Goal: Book appointment/travel/reservation

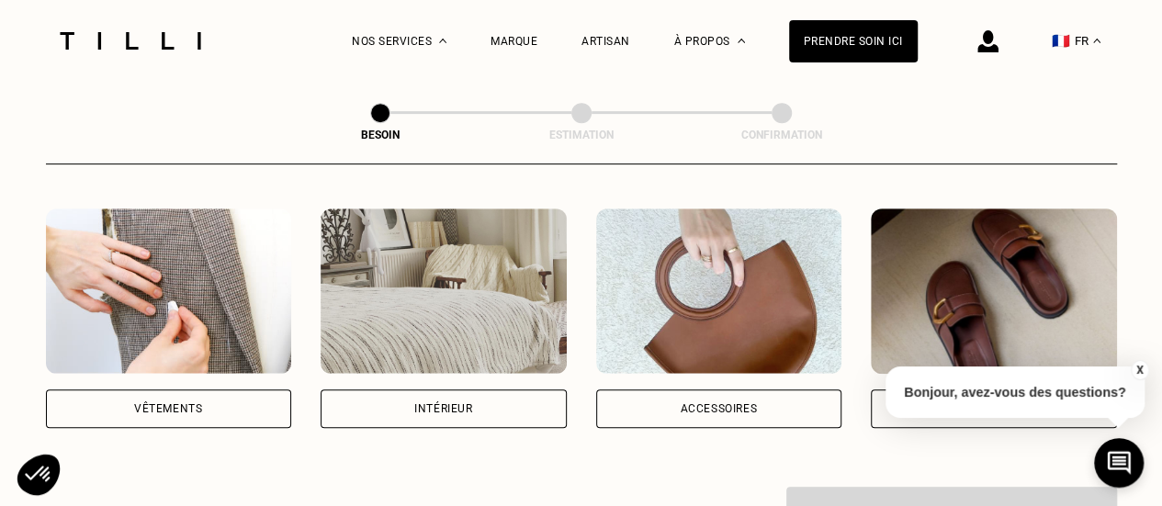
scroll to position [367, 0]
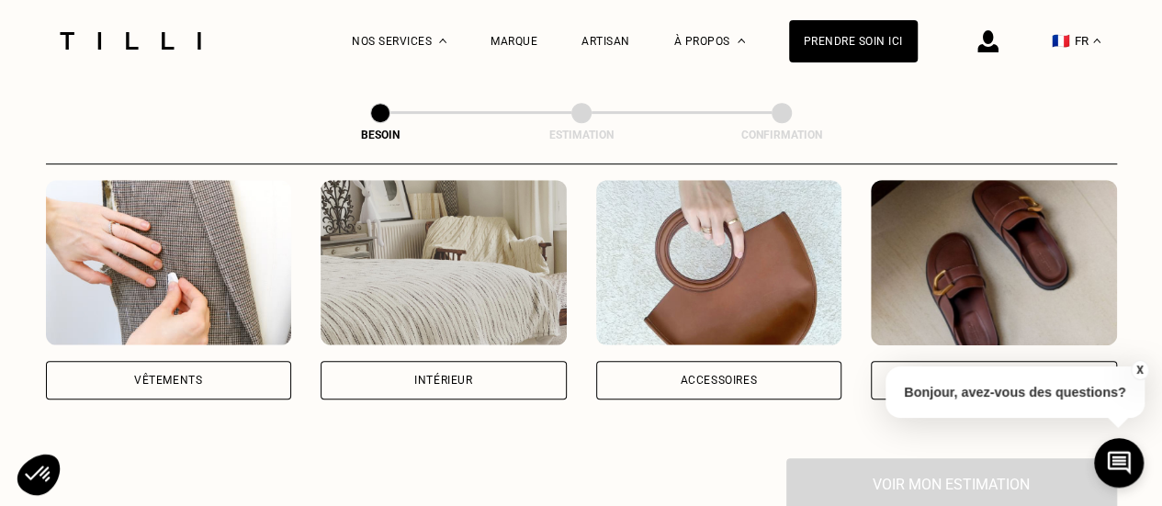
click at [208, 363] on div "Vêtements" at bounding box center [169, 380] width 246 height 39
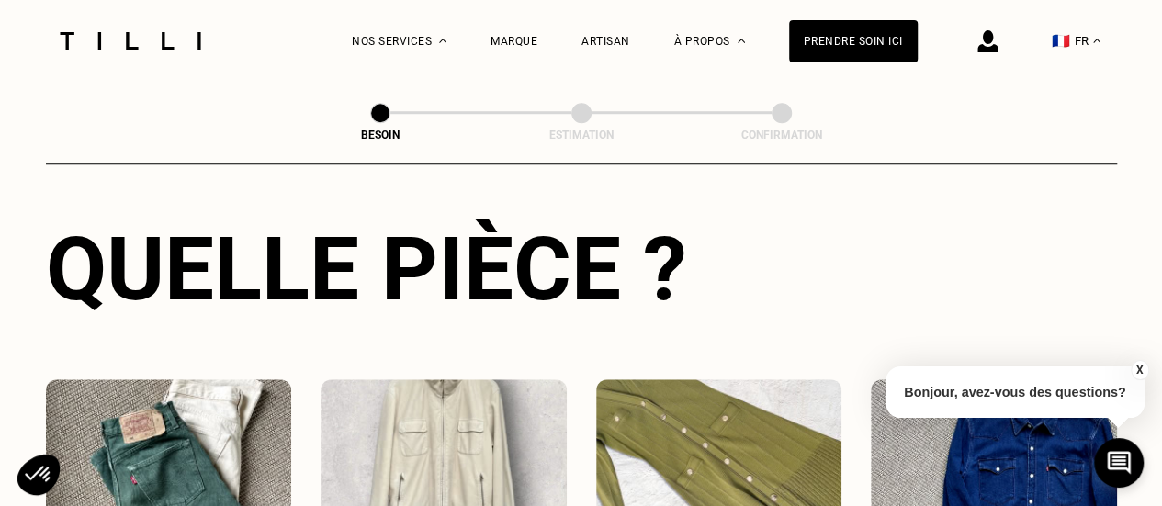
scroll to position [876, 0]
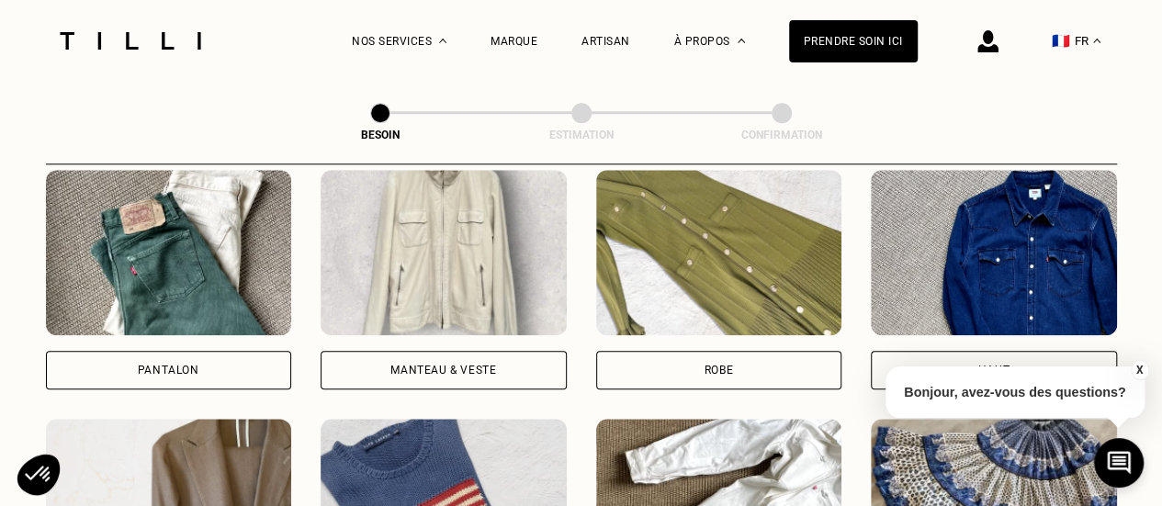
click at [231, 351] on div "Pantalon" at bounding box center [169, 370] width 246 height 39
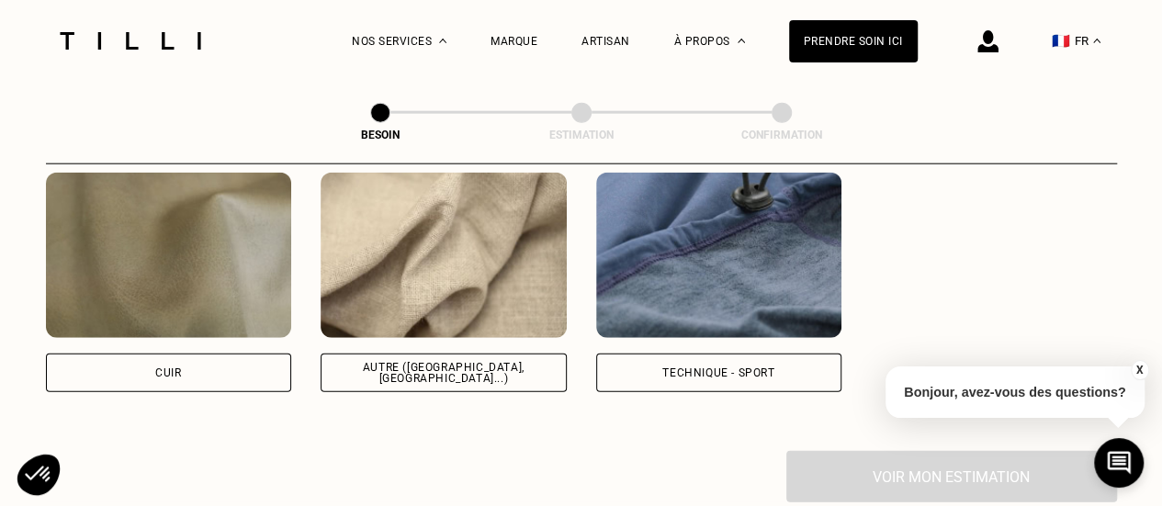
scroll to position [2241, 0]
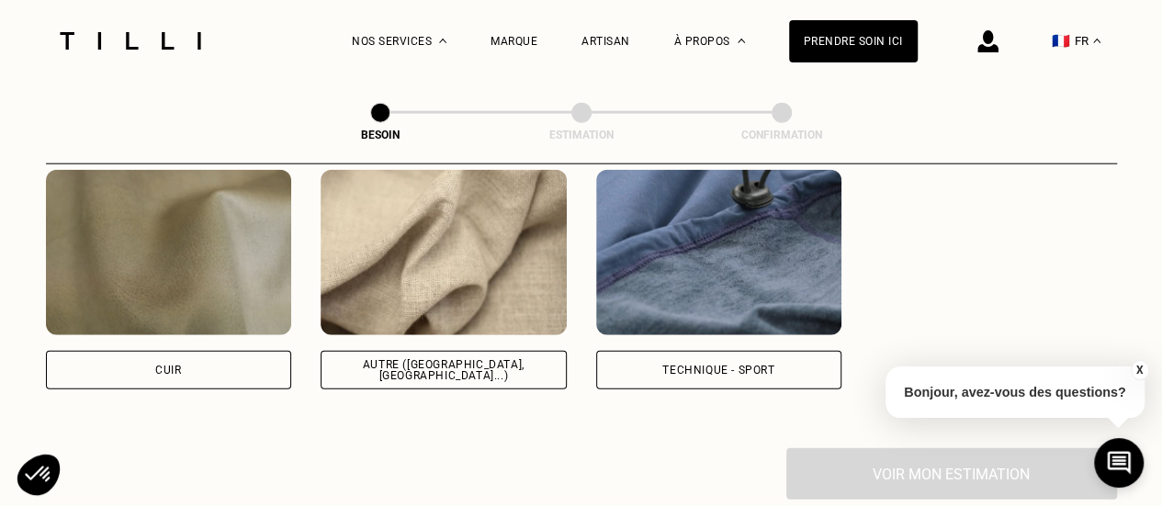
click at [459, 271] on img at bounding box center [444, 252] width 246 height 165
select select "FR"
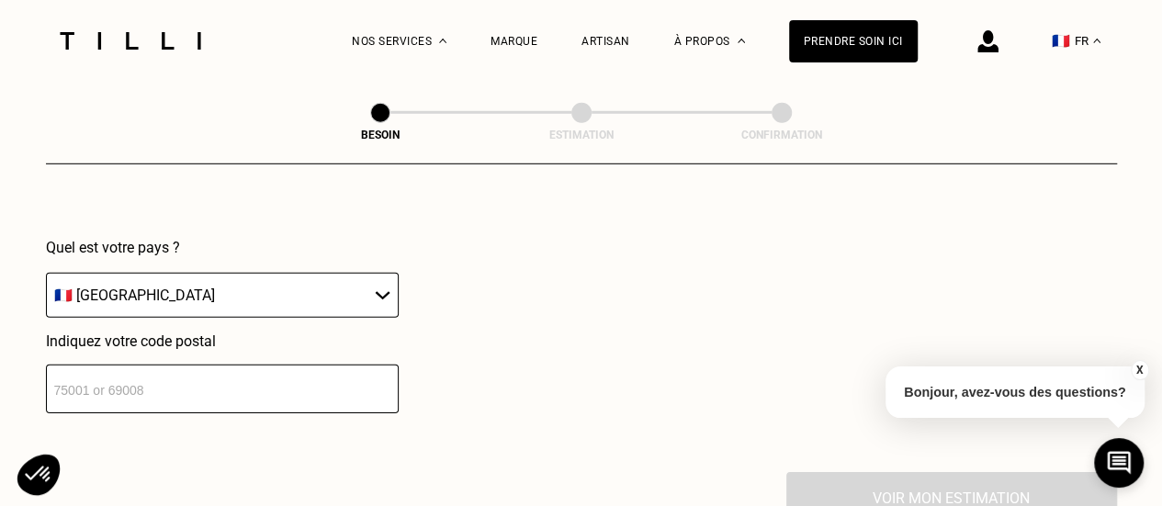
scroll to position [2743, 0]
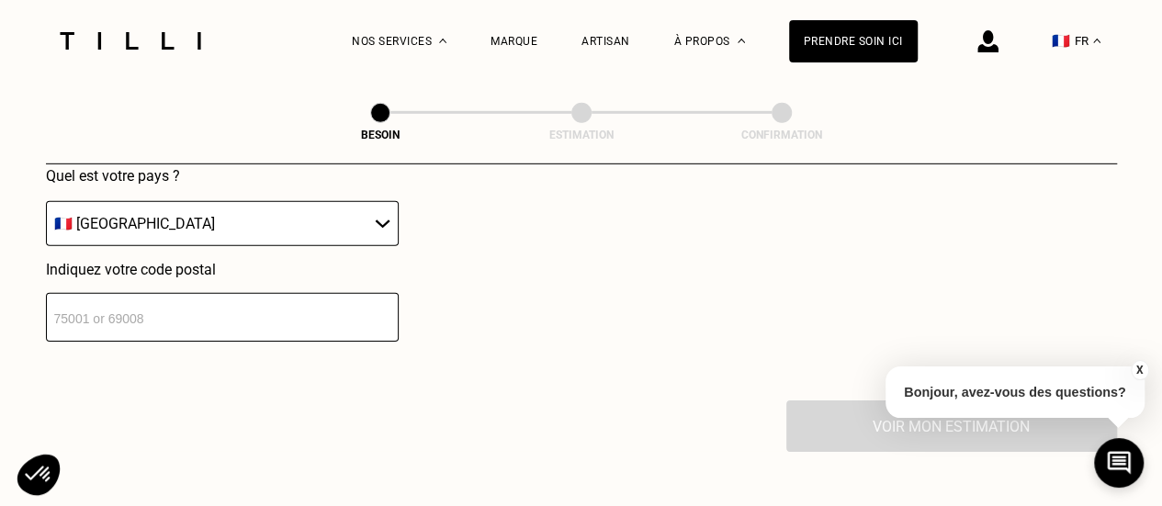
click at [308, 313] on input "number" at bounding box center [222, 317] width 353 height 49
type input "95280"
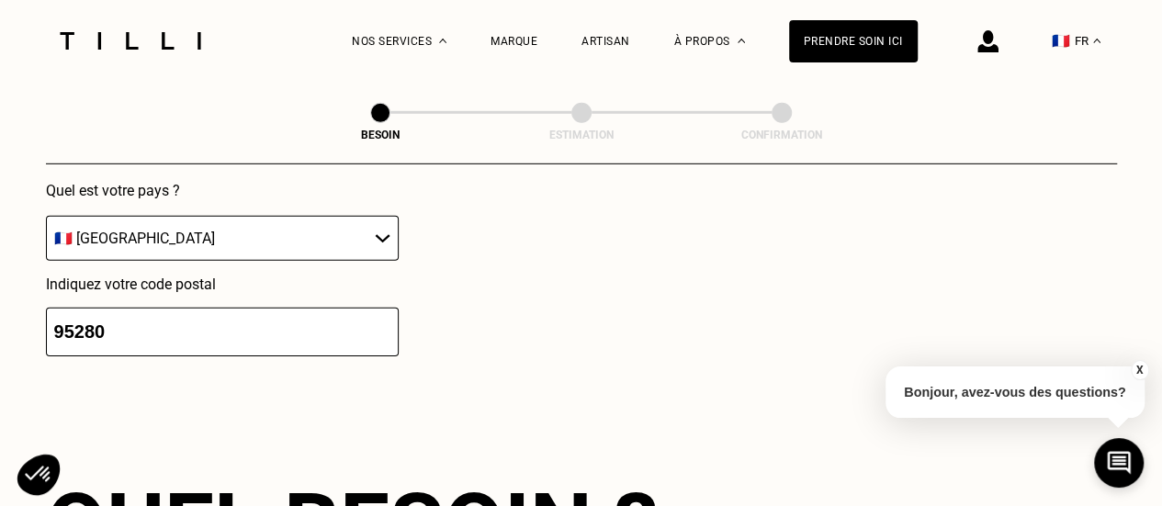
scroll to position [2831, 0]
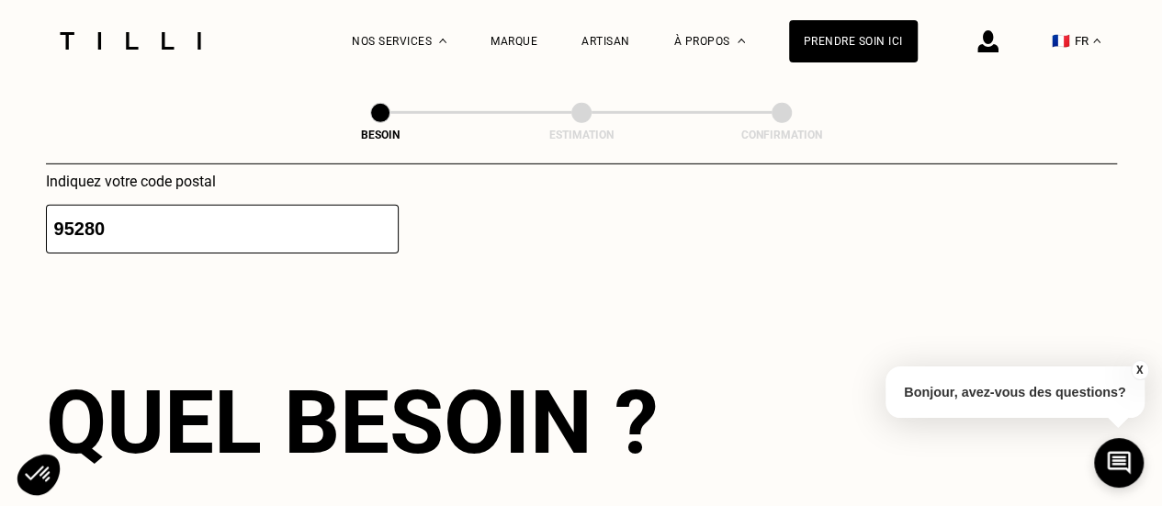
click at [487, 276] on div "Localisation Quel est votre pays ? 🇩🇪 [GEOGRAPHIC_DATA] 🇦🇹 [GEOGRAPHIC_DATA] 🇧🇪…" at bounding box center [581, 86] width 1071 height 454
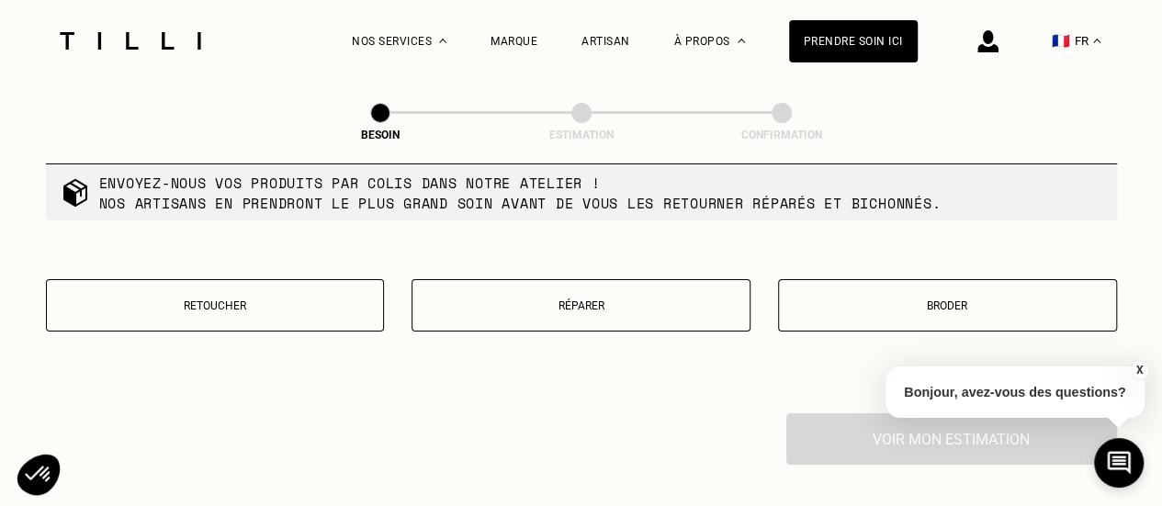
scroll to position [3198, 0]
click at [308, 299] on p "Retoucher" at bounding box center [215, 305] width 319 height 13
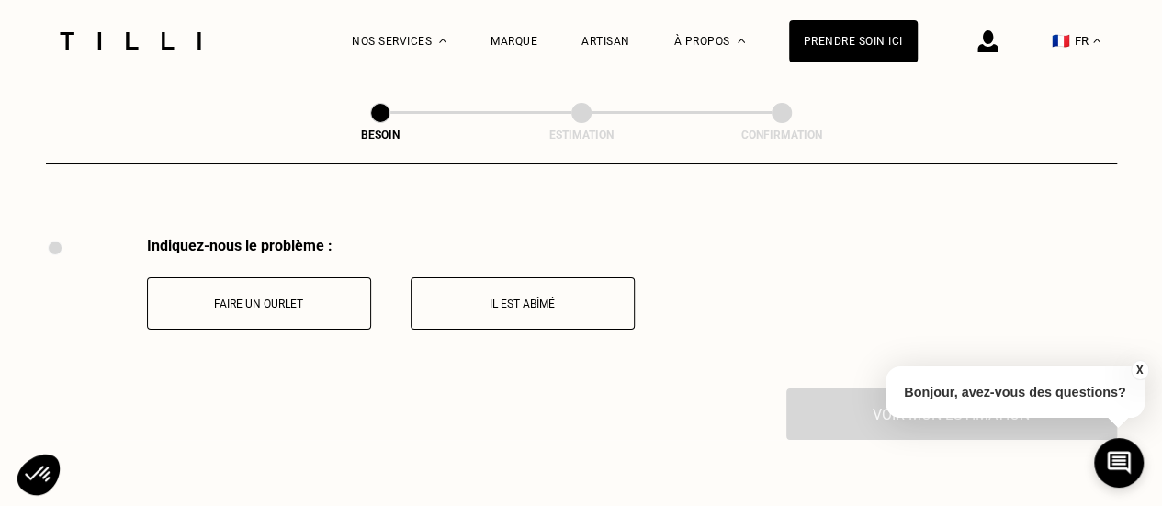
scroll to position [3395, 0]
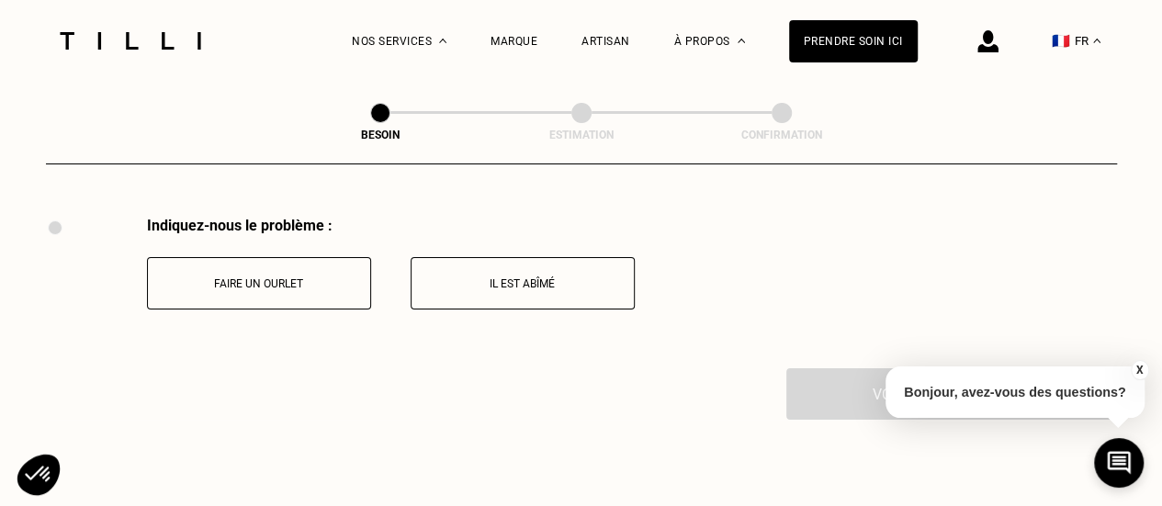
click at [337, 287] on button "Faire un ourlet" at bounding box center [259, 283] width 224 height 52
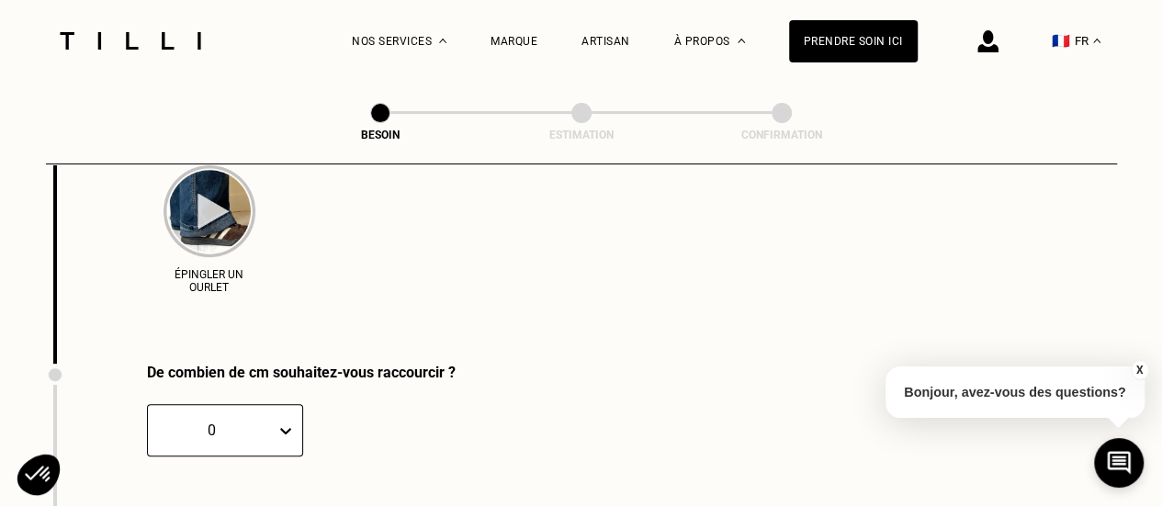
scroll to position [3730, 0]
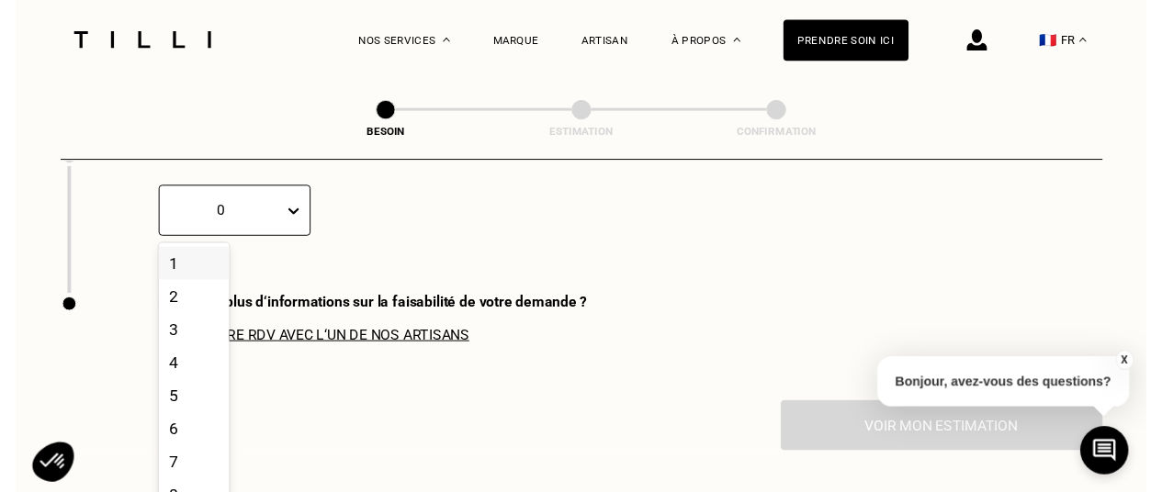
scroll to position [3870, 0]
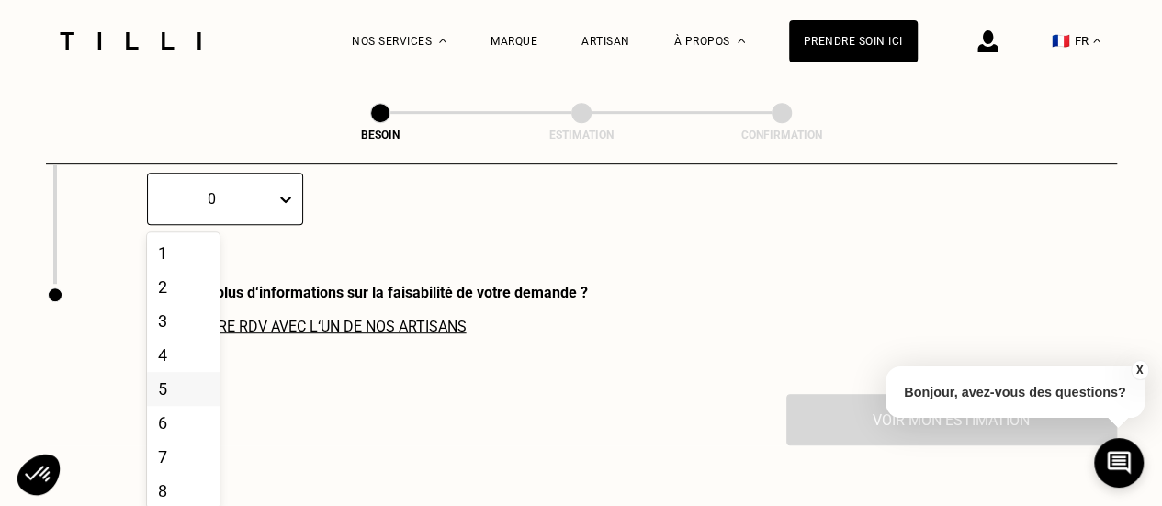
click at [178, 389] on div "5" at bounding box center [183, 389] width 73 height 34
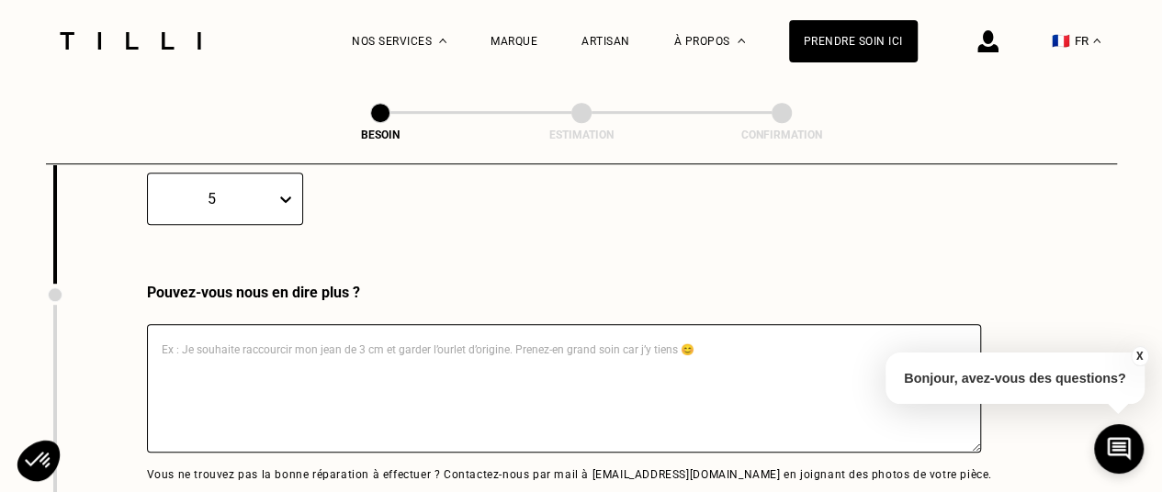
click at [423, 272] on div "De combien de cm souhaitez-vous raccourcir ? 5 CM" at bounding box center [251, 208] width 410 height 152
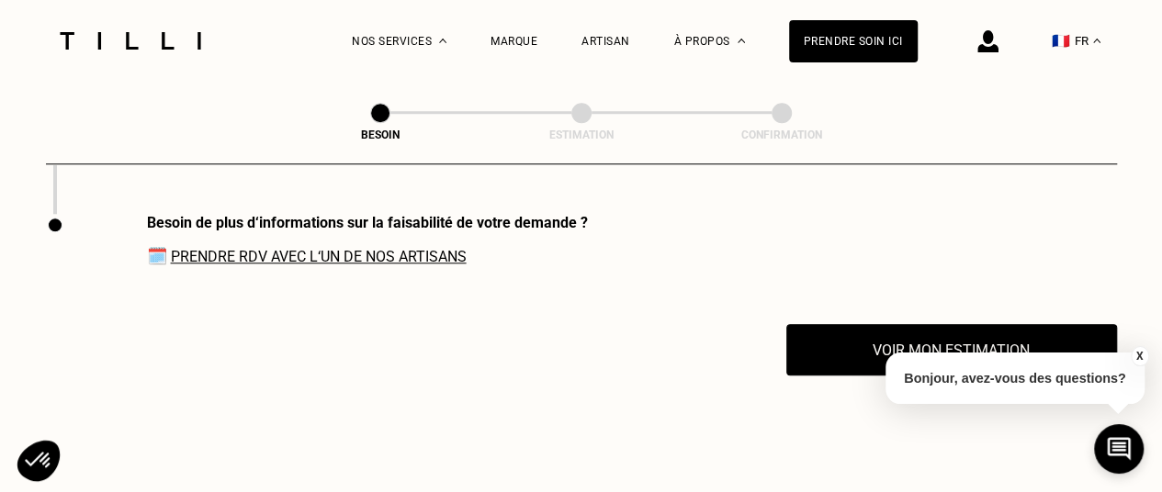
scroll to position [4237, 0]
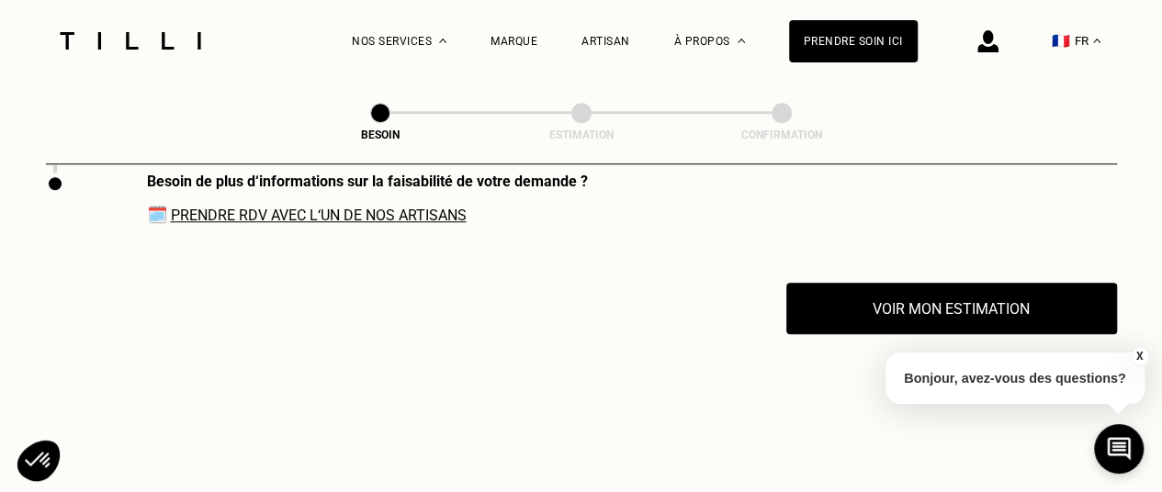
click at [404, 218] on link "Prendre RDV avec l‘un de nos artisans" at bounding box center [319, 215] width 296 height 17
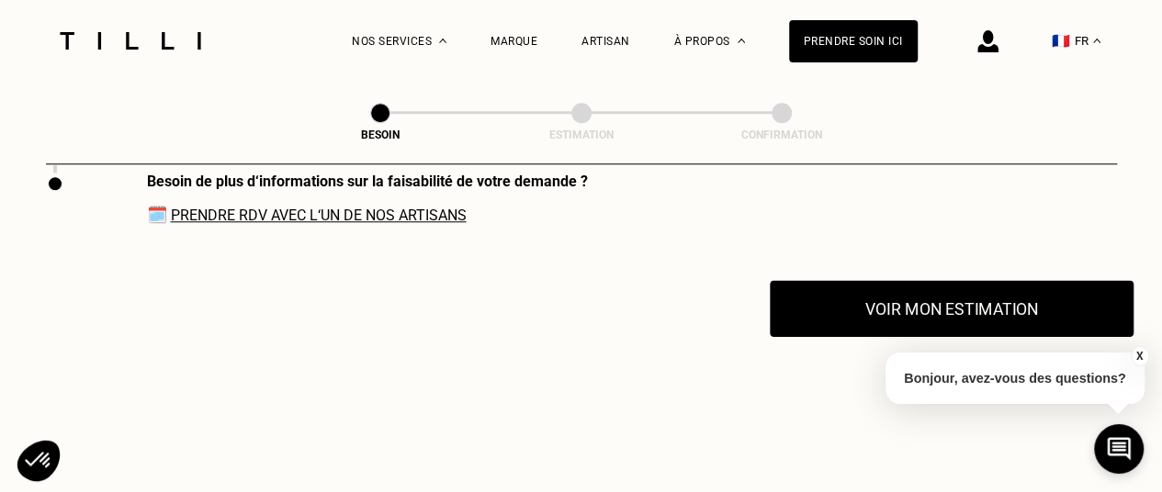
click at [946, 308] on button "Voir mon estimation" at bounding box center [952, 308] width 364 height 57
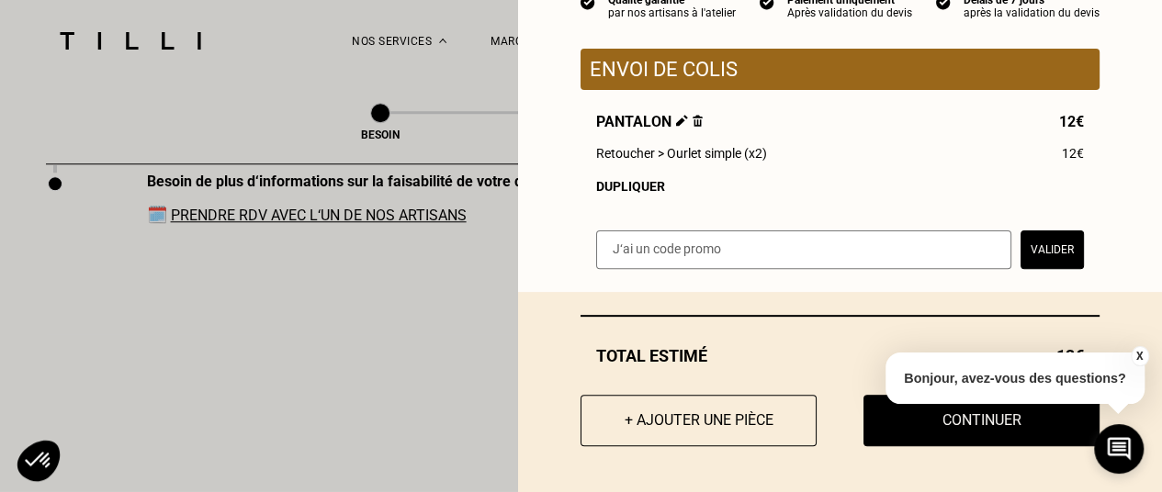
scroll to position [203, 0]
